Goal: Use online tool/utility

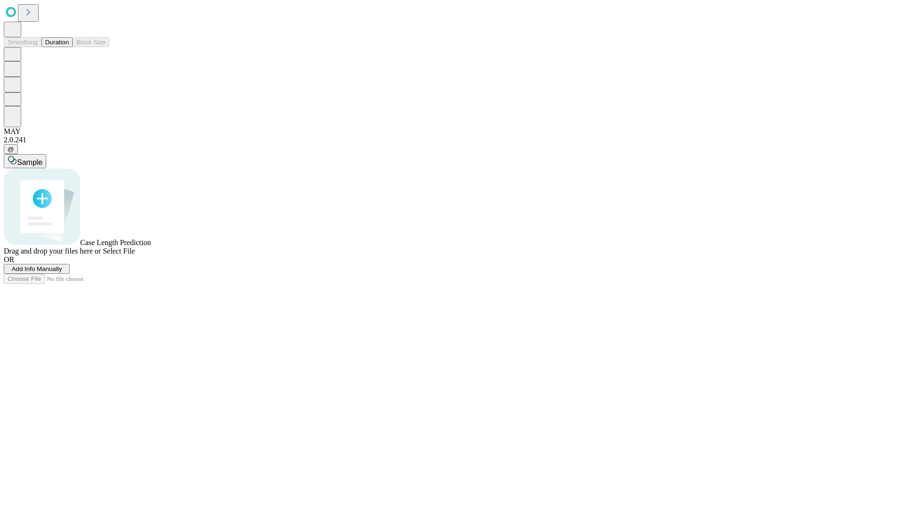
click at [69, 47] on button "Duration" at bounding box center [56, 42] width 31 height 10
click at [42, 158] on span "Sample" at bounding box center [29, 162] width 25 height 8
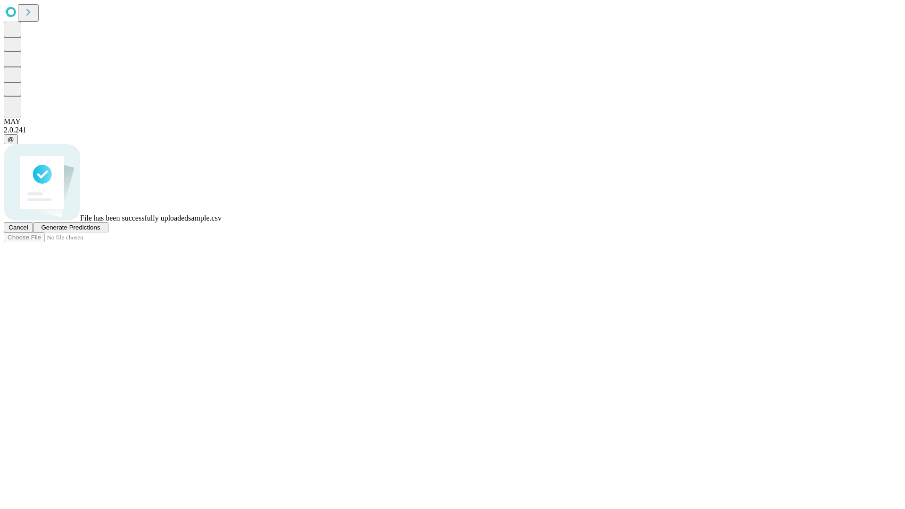
click at [100, 231] on span "Generate Predictions" at bounding box center [70, 227] width 59 height 7
